Goal: Navigation & Orientation: Find specific page/section

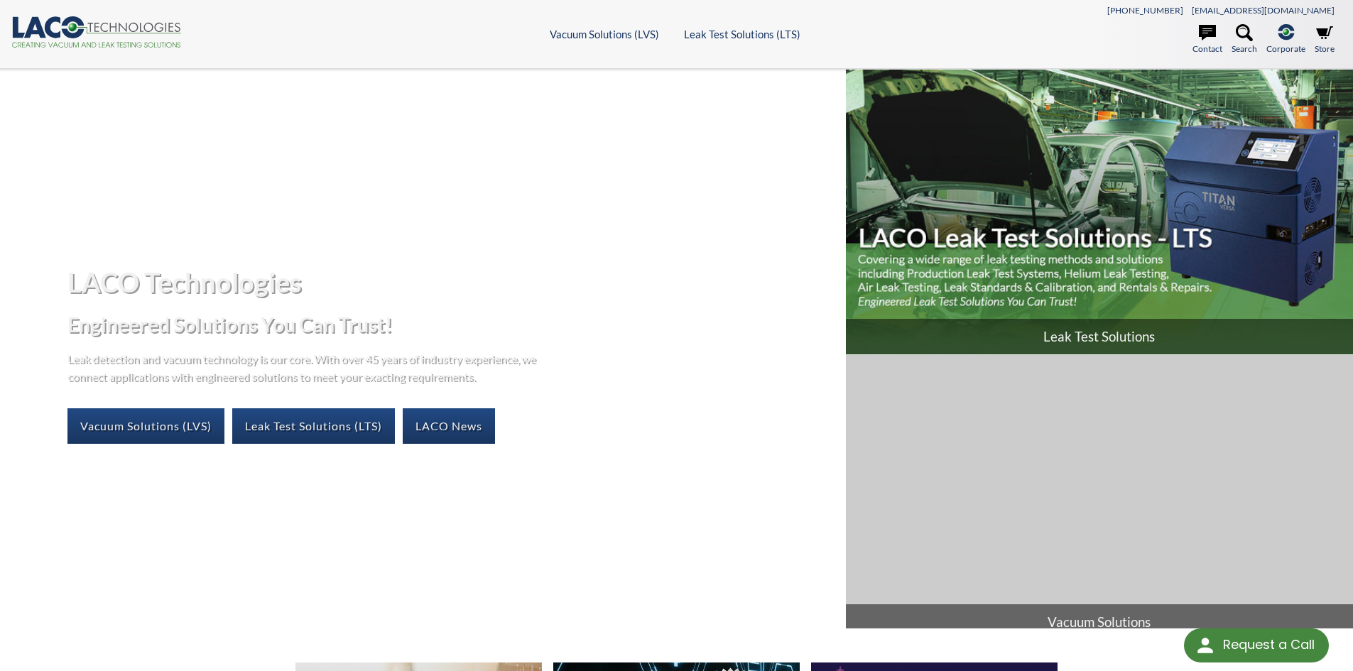
click at [1097, 268] on img at bounding box center [1099, 212] width 507 height 285
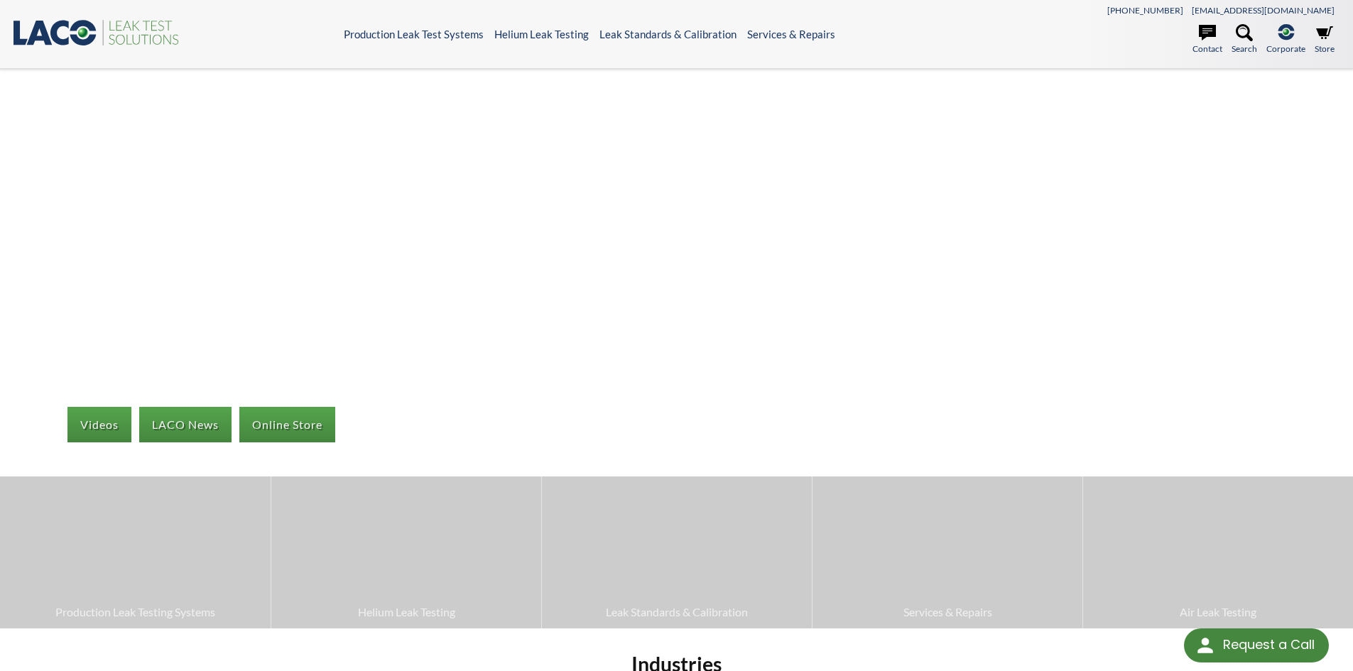
select select "Language Translate Widget"
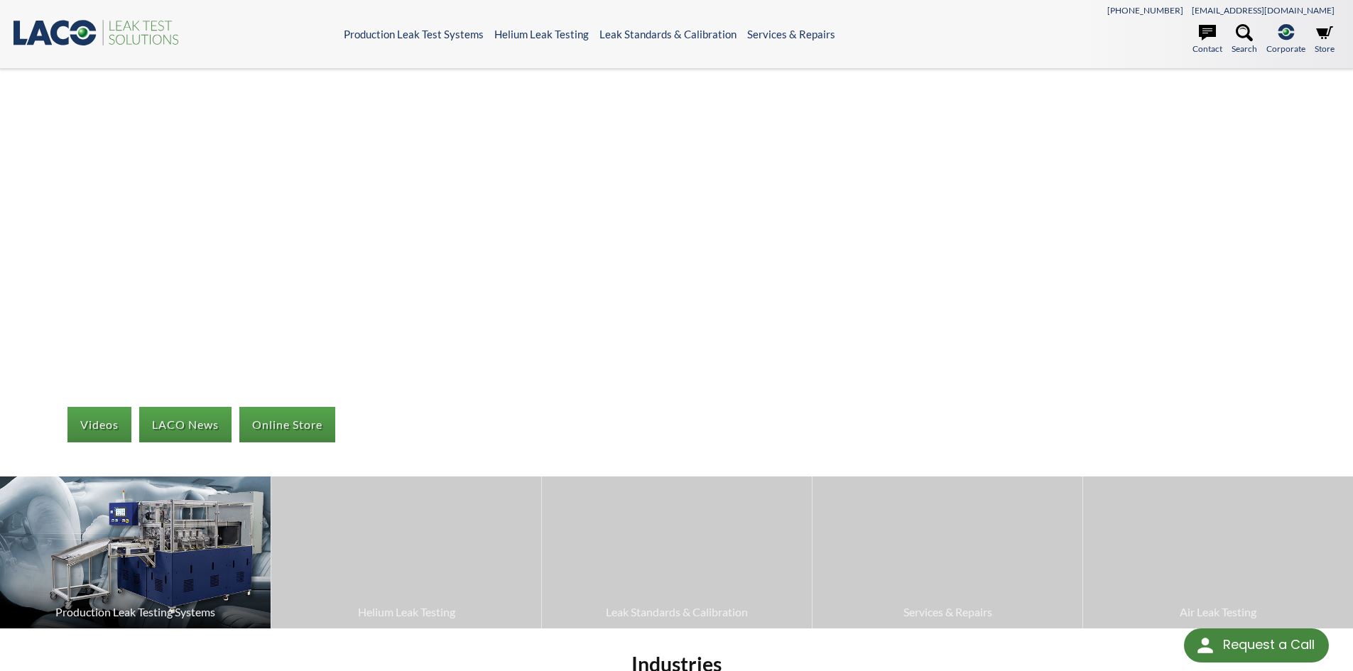
click at [162, 565] on img at bounding box center [135, 553] width 271 height 152
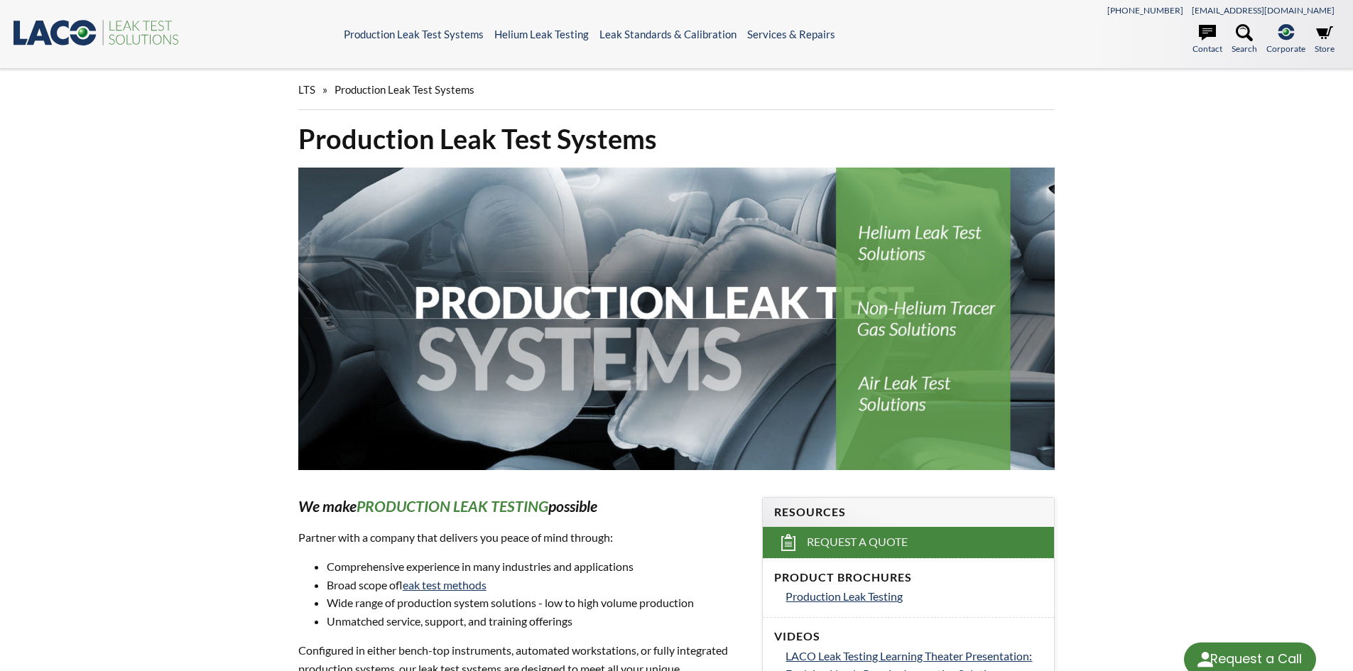
select select "Language Translate Widget"
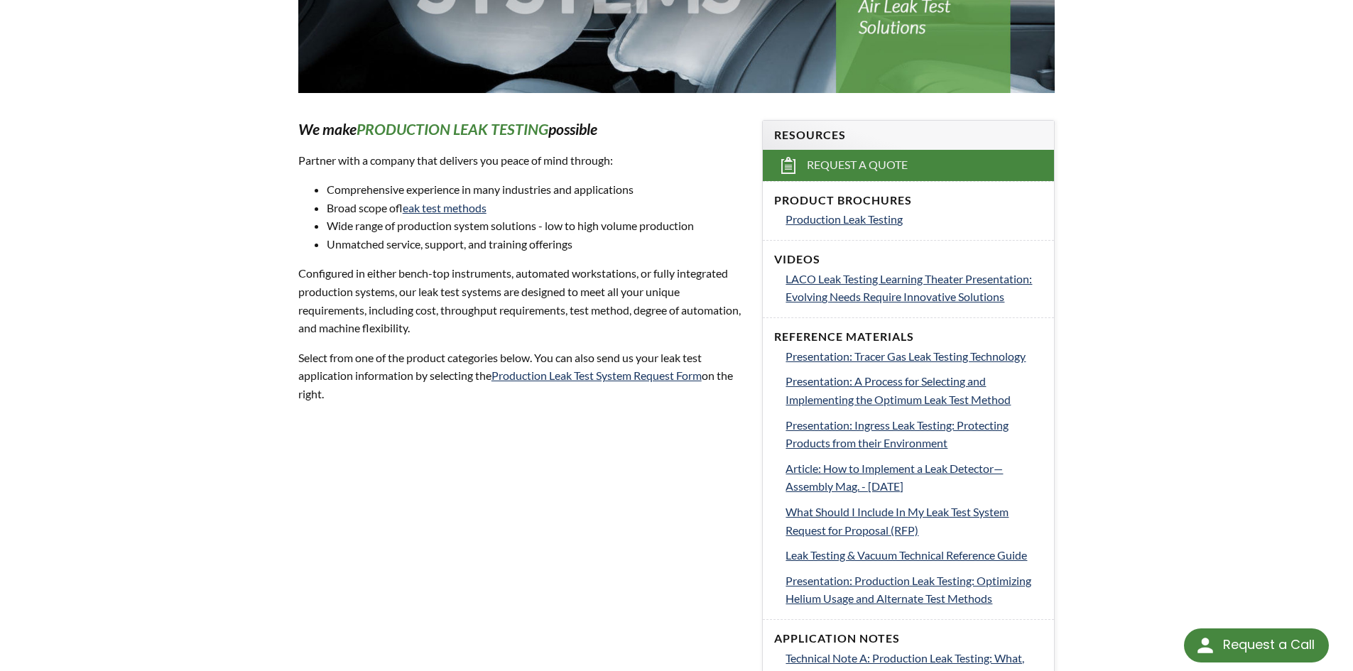
scroll to position [365, 0]
